Goal: Book appointment/travel/reservation

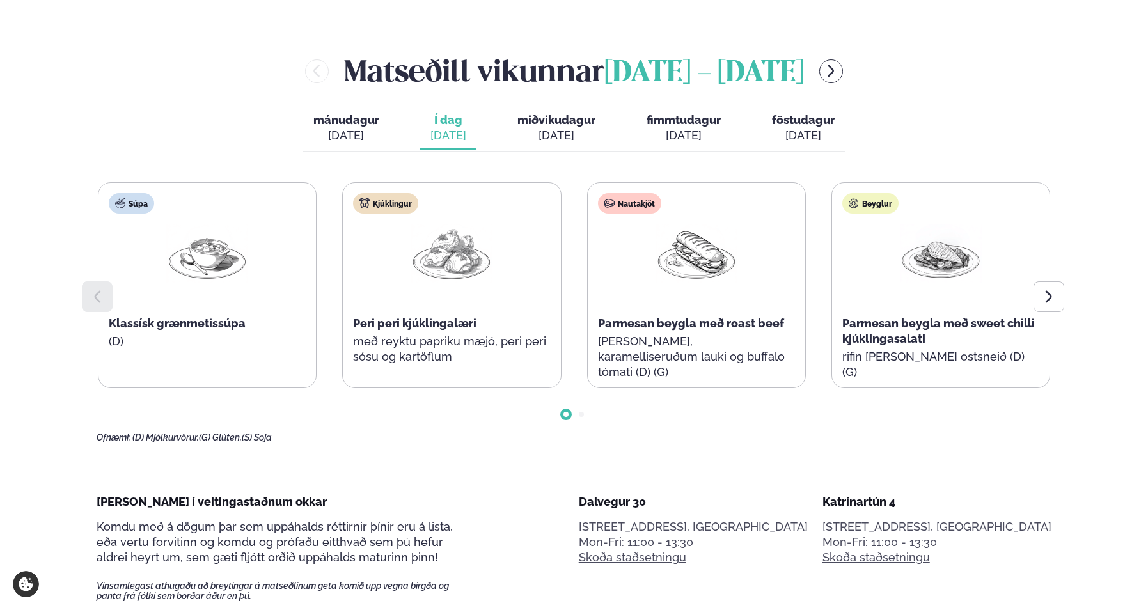
scroll to position [629, 0]
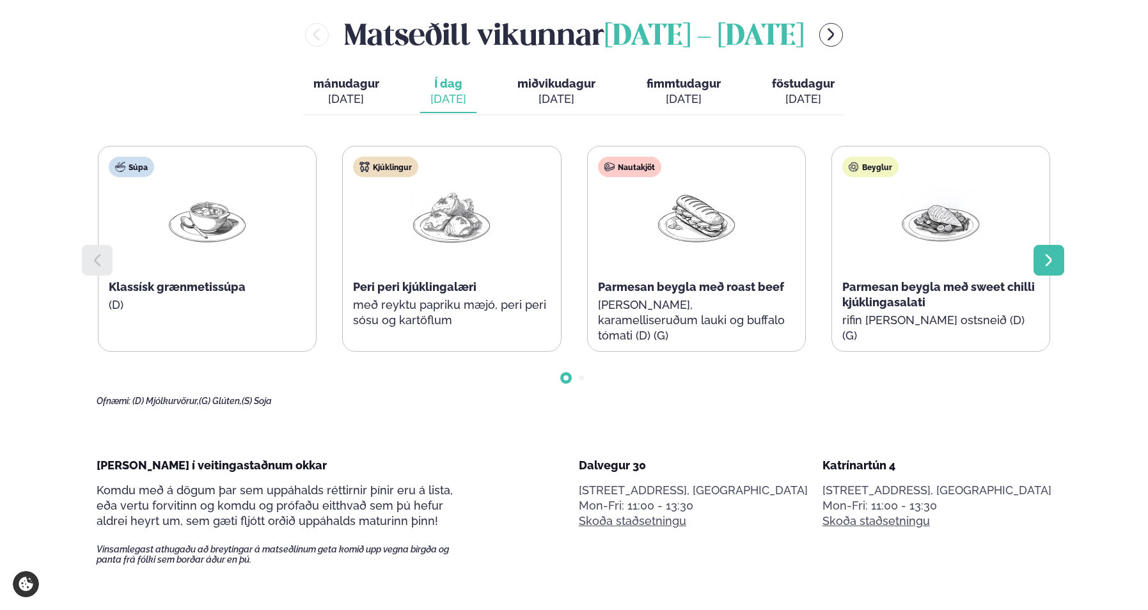
click at [1046, 264] on icon at bounding box center [1048, 260] width 6 height 12
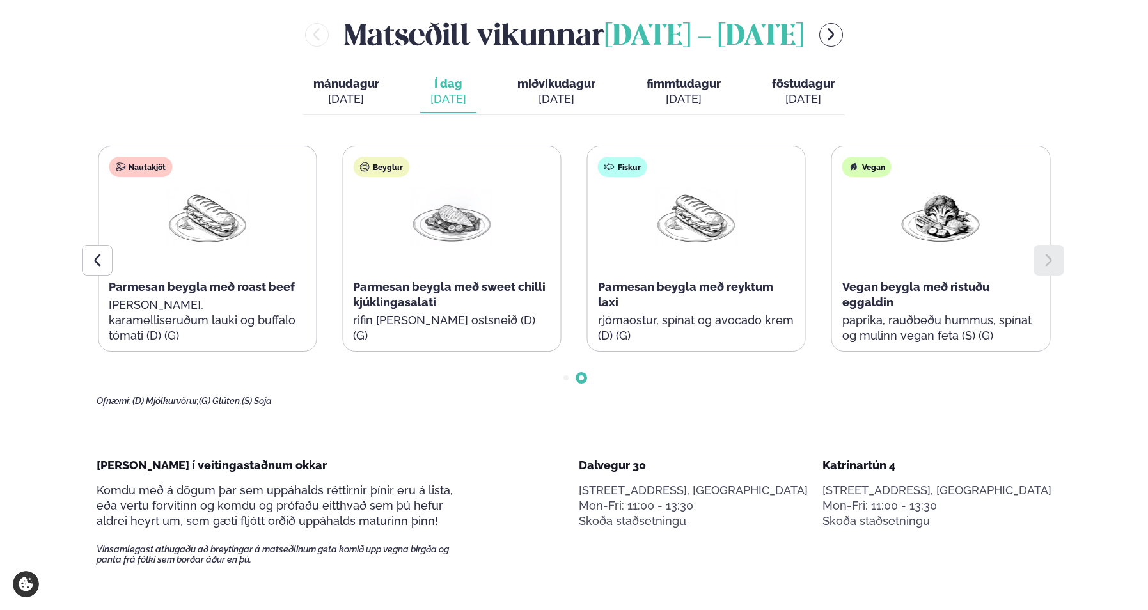
click at [536, 84] on span "miðvikudagur" at bounding box center [556, 83] width 78 height 13
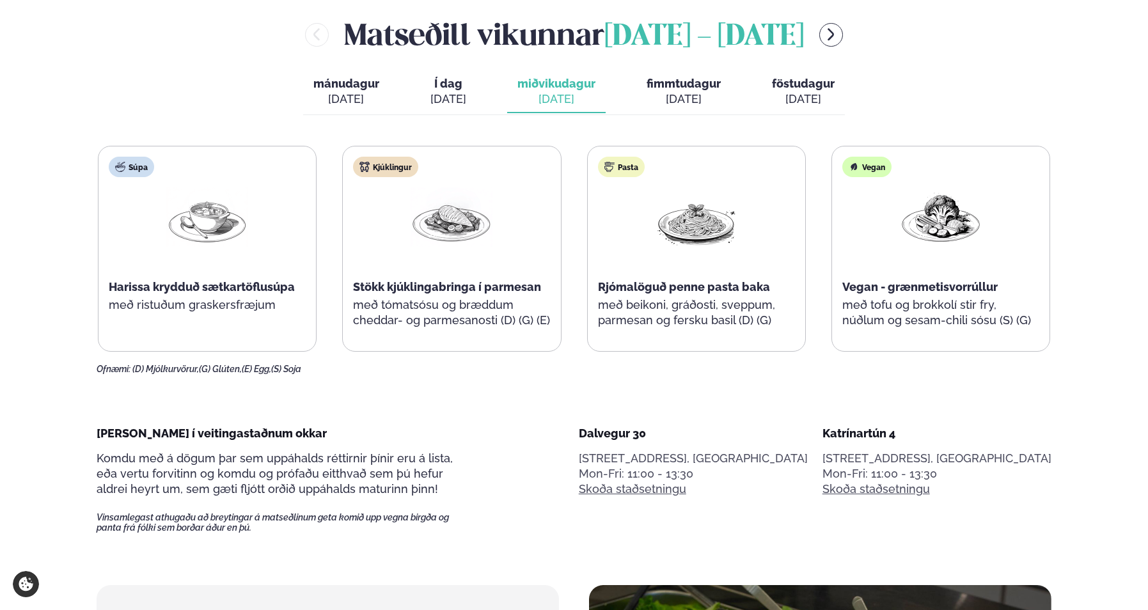
click at [670, 105] on div "[DATE]" at bounding box center [684, 98] width 74 height 15
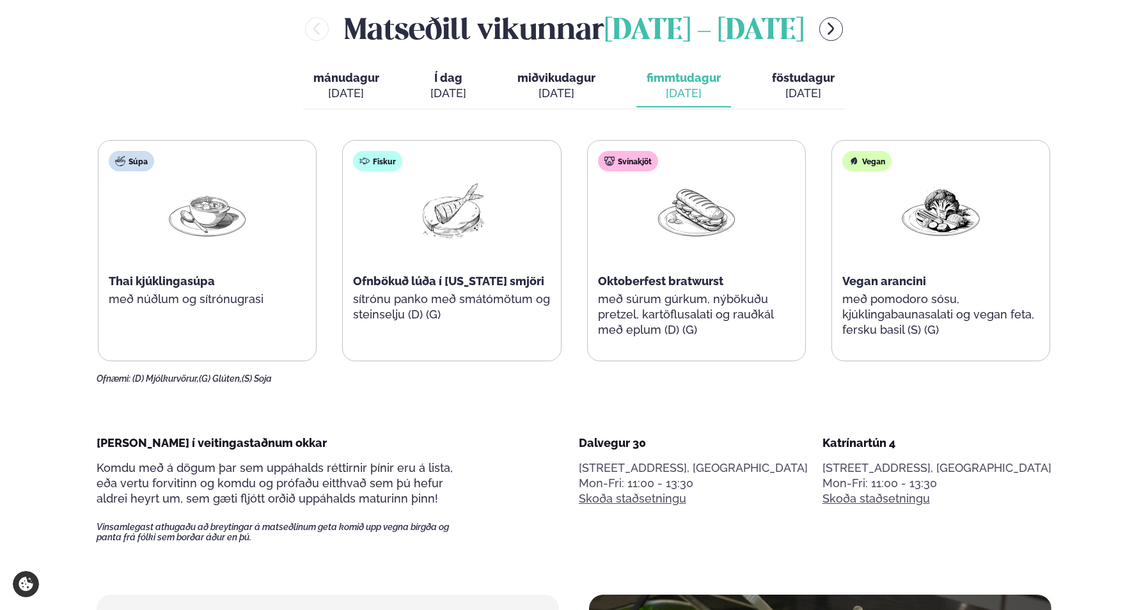
scroll to position [631, 0]
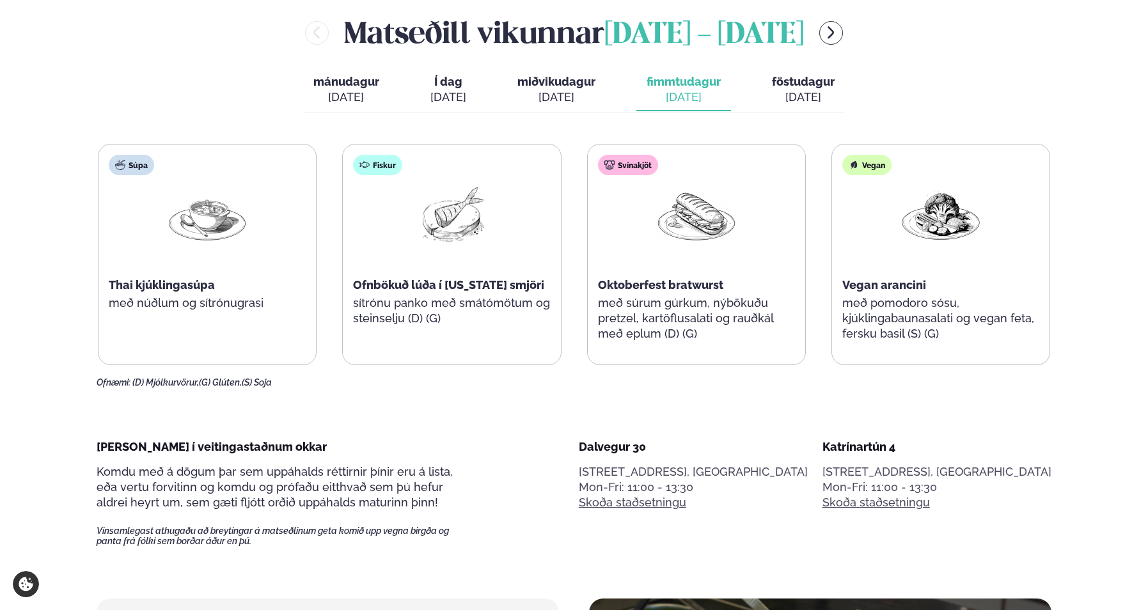
click at [802, 97] on div "[DATE]" at bounding box center [803, 97] width 63 height 15
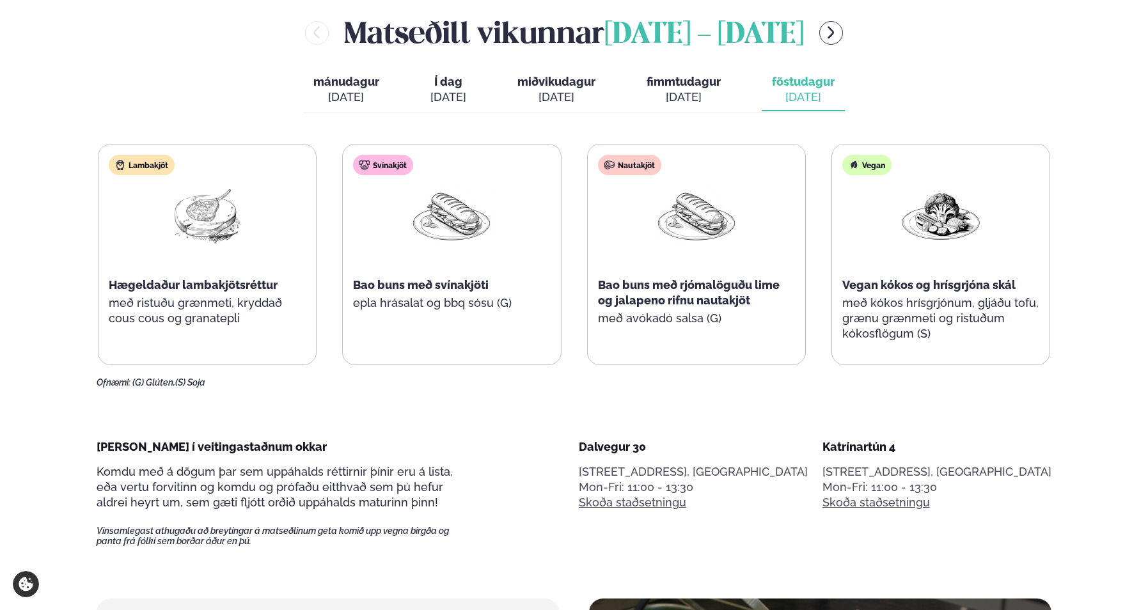
click at [696, 92] on div "[DATE]" at bounding box center [684, 97] width 74 height 15
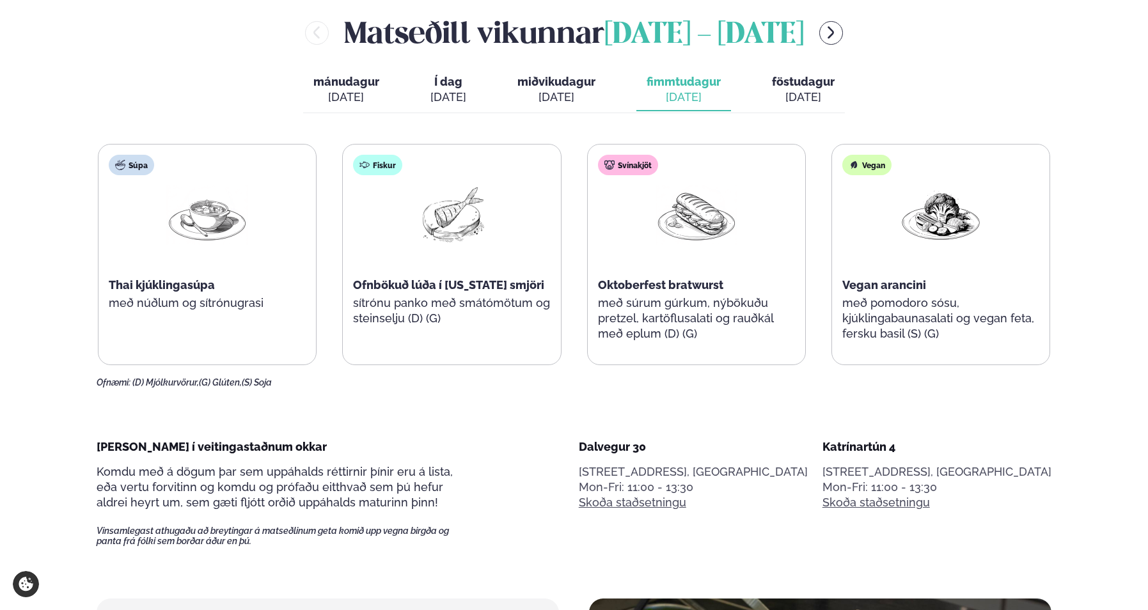
click at [809, 82] on span "föstudagur" at bounding box center [803, 81] width 63 height 13
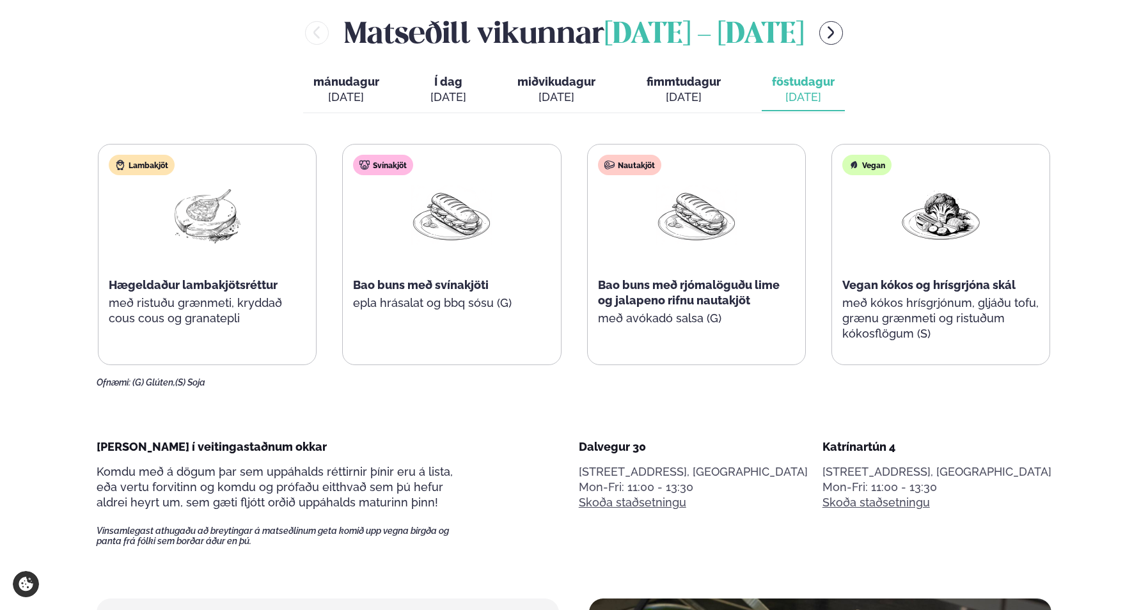
click at [699, 90] on div "[DATE]" at bounding box center [684, 97] width 74 height 15
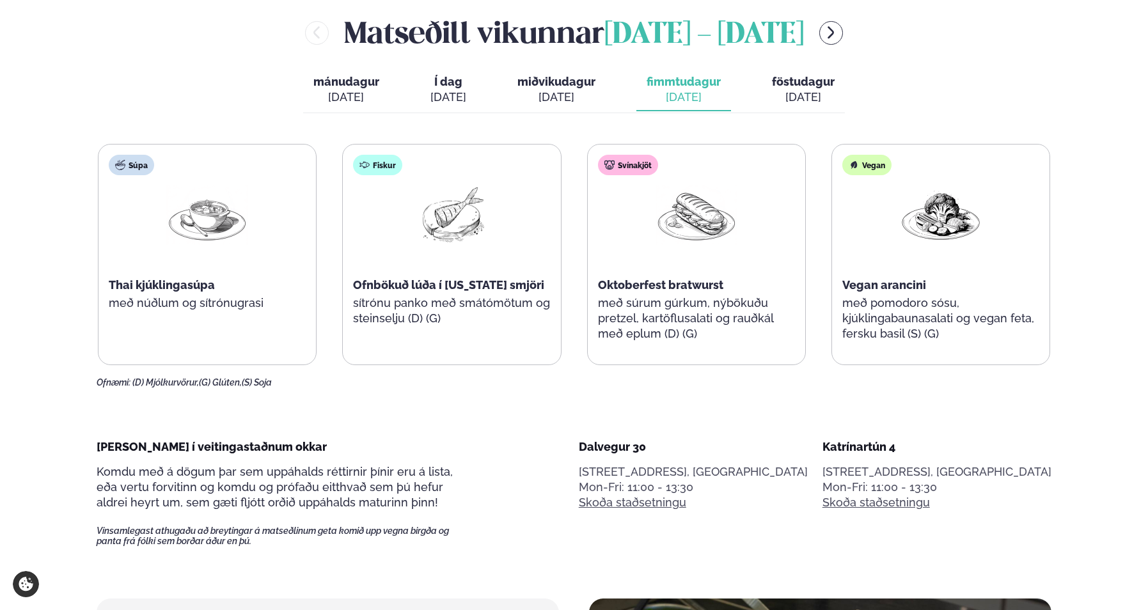
click at [768, 87] on button "föstudagur fös. [DATE]" at bounding box center [803, 90] width 83 height 42
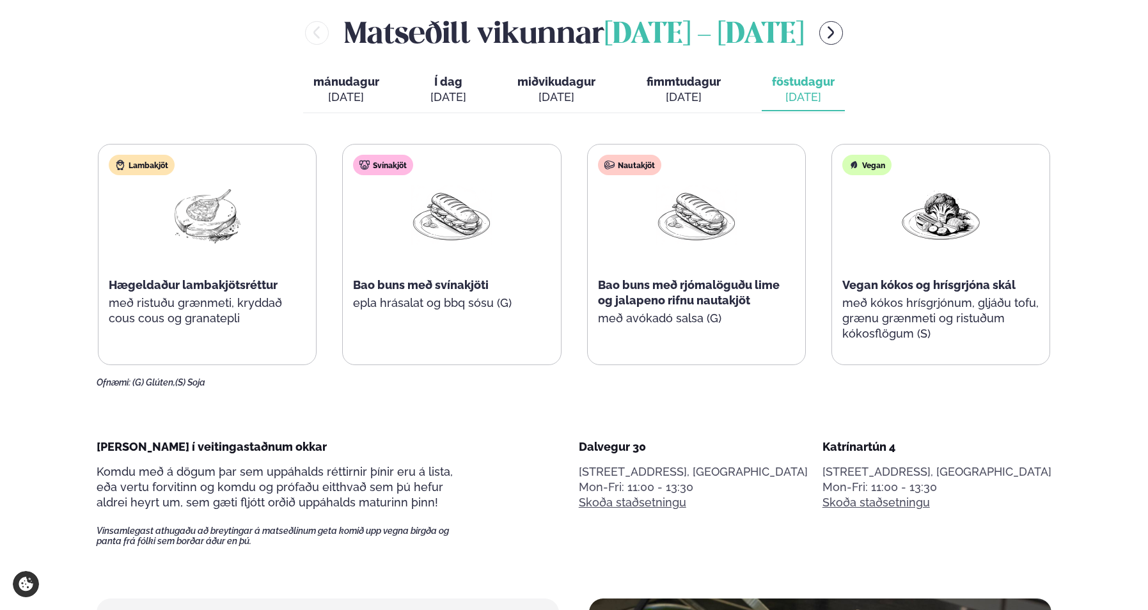
drag, startPoint x: 499, startPoint y: 95, endPoint x: 475, endPoint y: 93, distance: 23.7
click at [475, 93] on div "mánudagur mán. [DATE] Í dag Í d. [DATE] miðvikudagur mið. [DATE] fimmtudagur fi…" at bounding box center [574, 91] width 542 height 44
click at [597, 97] on button "miðvikudagur mið. [DATE]" at bounding box center [556, 90] width 98 height 42
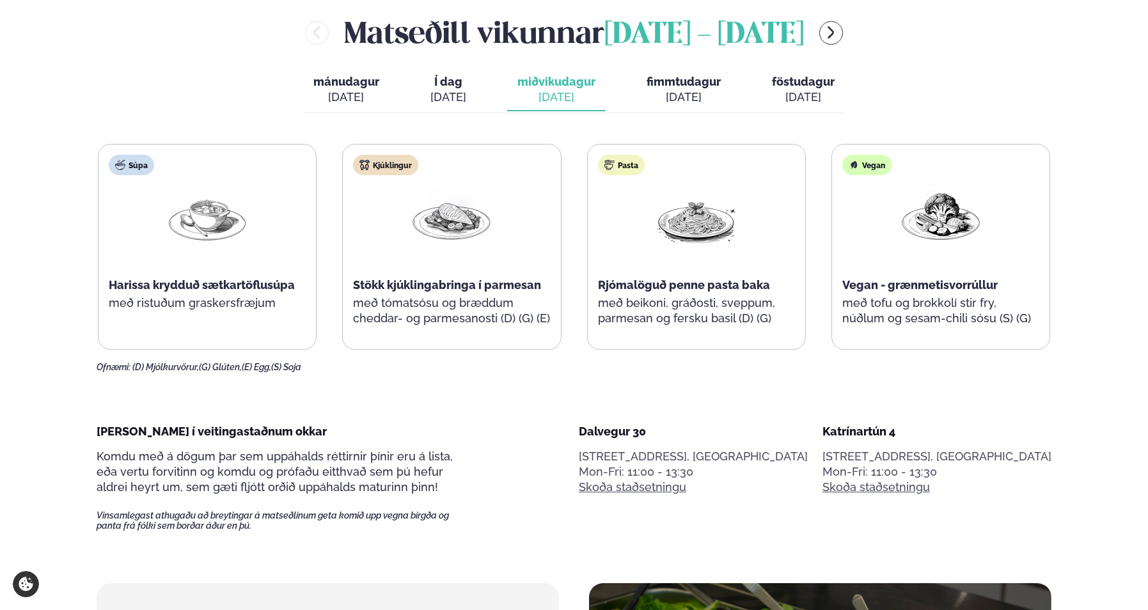
click at [464, 93] on div "[DATE]" at bounding box center [448, 97] width 36 height 15
